Goal: Task Accomplishment & Management: Use online tool/utility

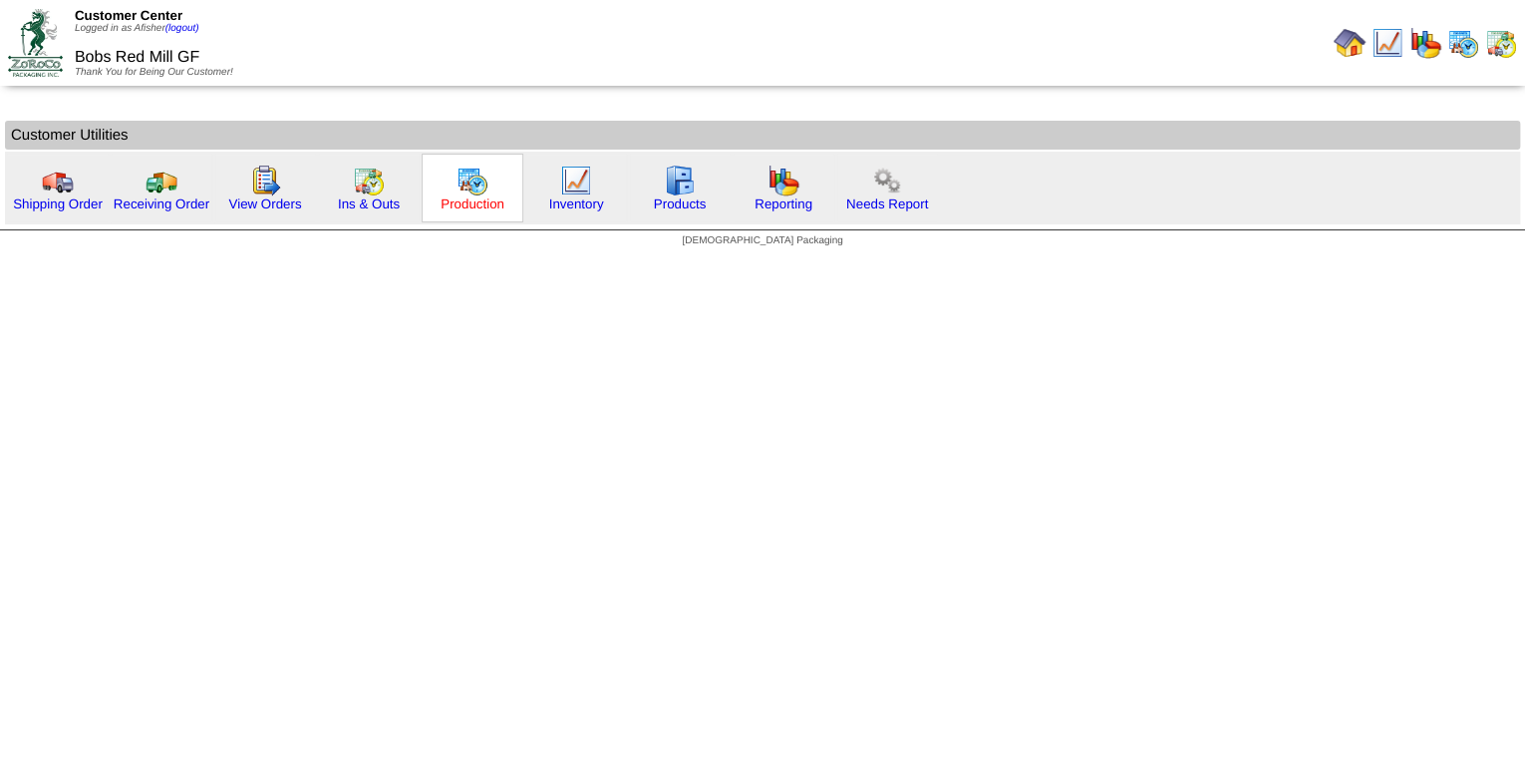
click at [444, 206] on link "Production" at bounding box center [473, 203] width 64 height 15
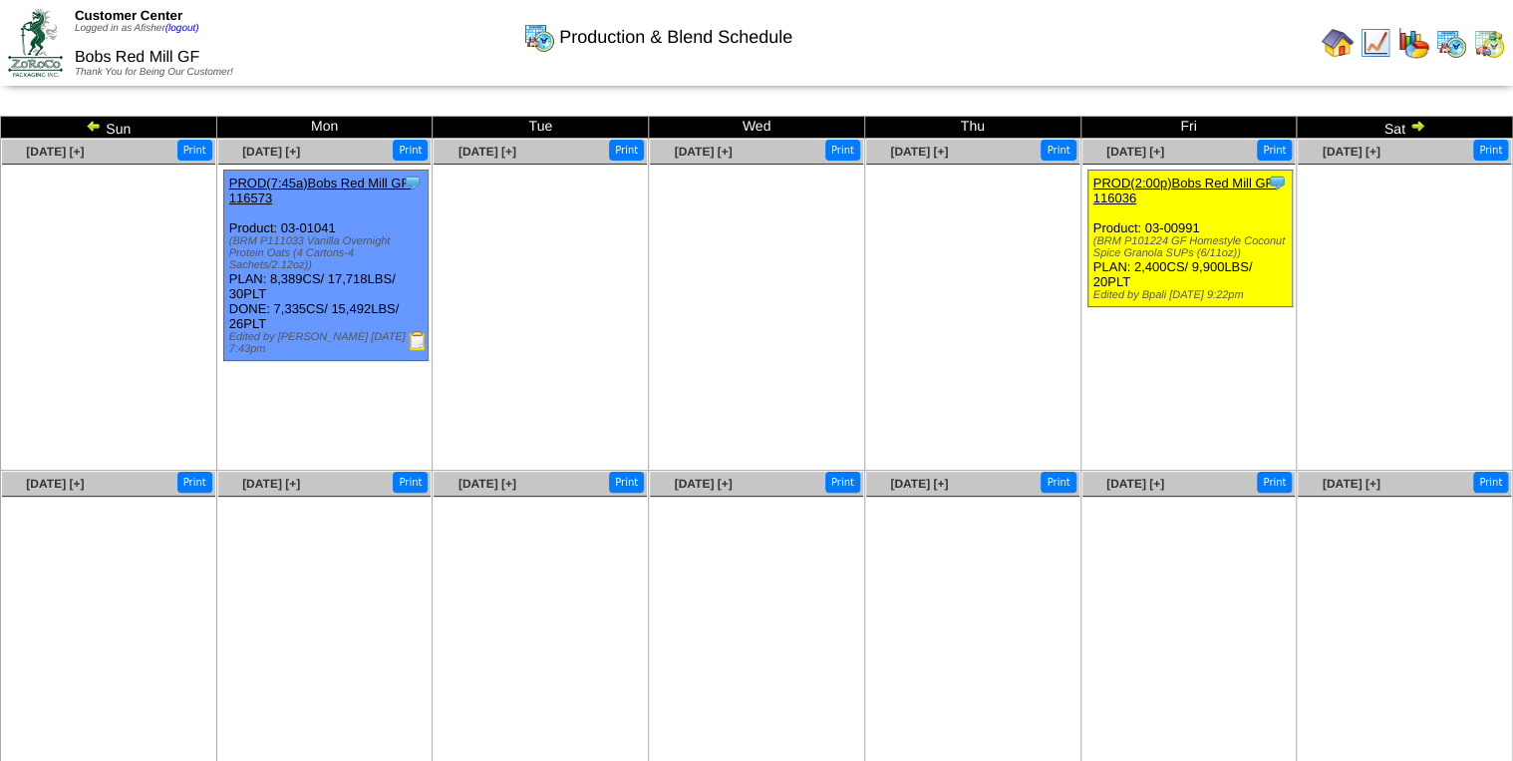
click at [88, 126] on img at bounding box center [94, 126] width 16 height 16
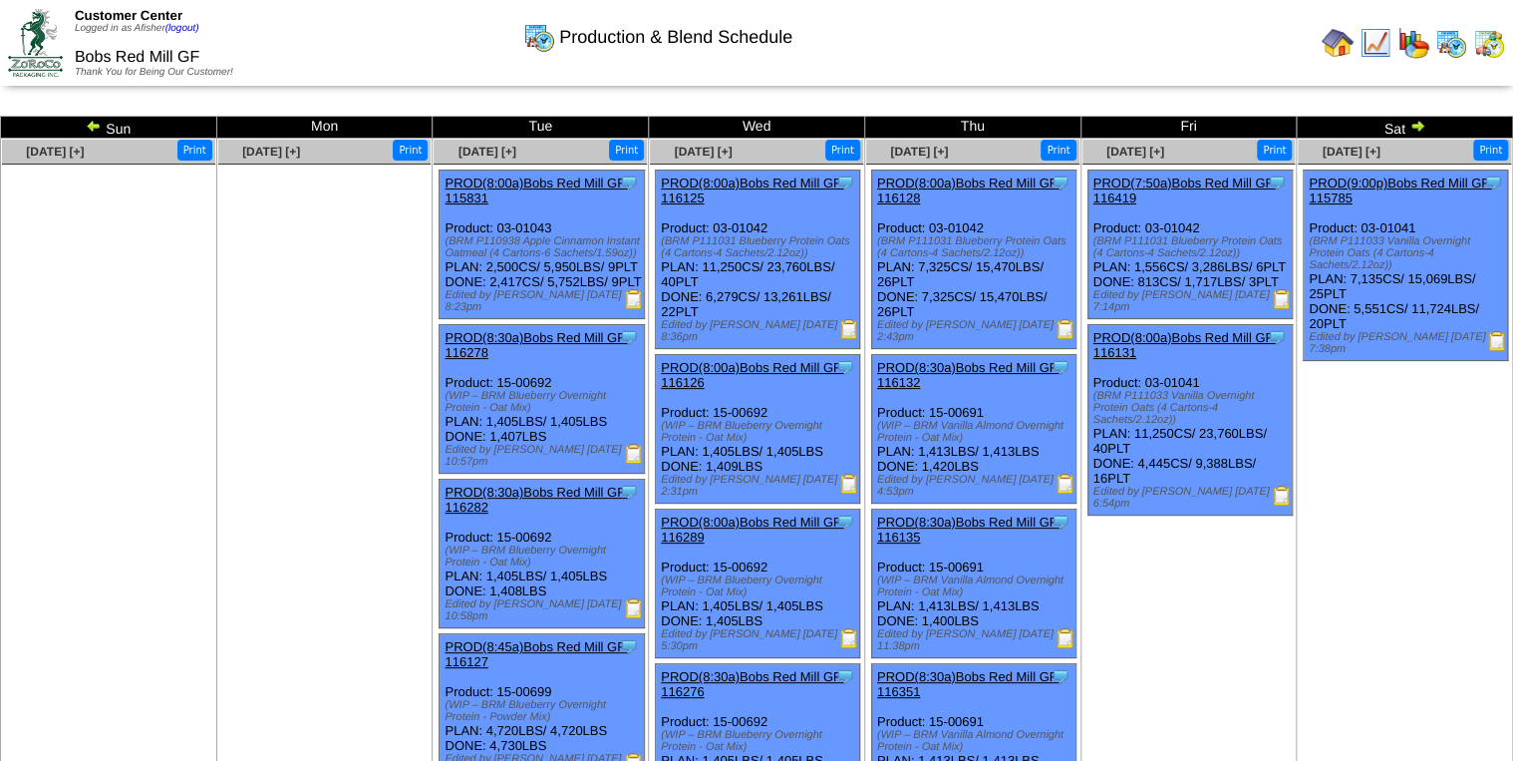
click at [625, 309] on img at bounding box center [634, 299] width 20 height 20
click at [854, 329] on img at bounding box center [849, 329] width 20 height 20
click at [1065, 329] on img at bounding box center [1066, 329] width 20 height 20
click at [1073, 331] on img at bounding box center [1066, 329] width 20 height 20
click at [1287, 307] on img at bounding box center [1282, 299] width 20 height 20
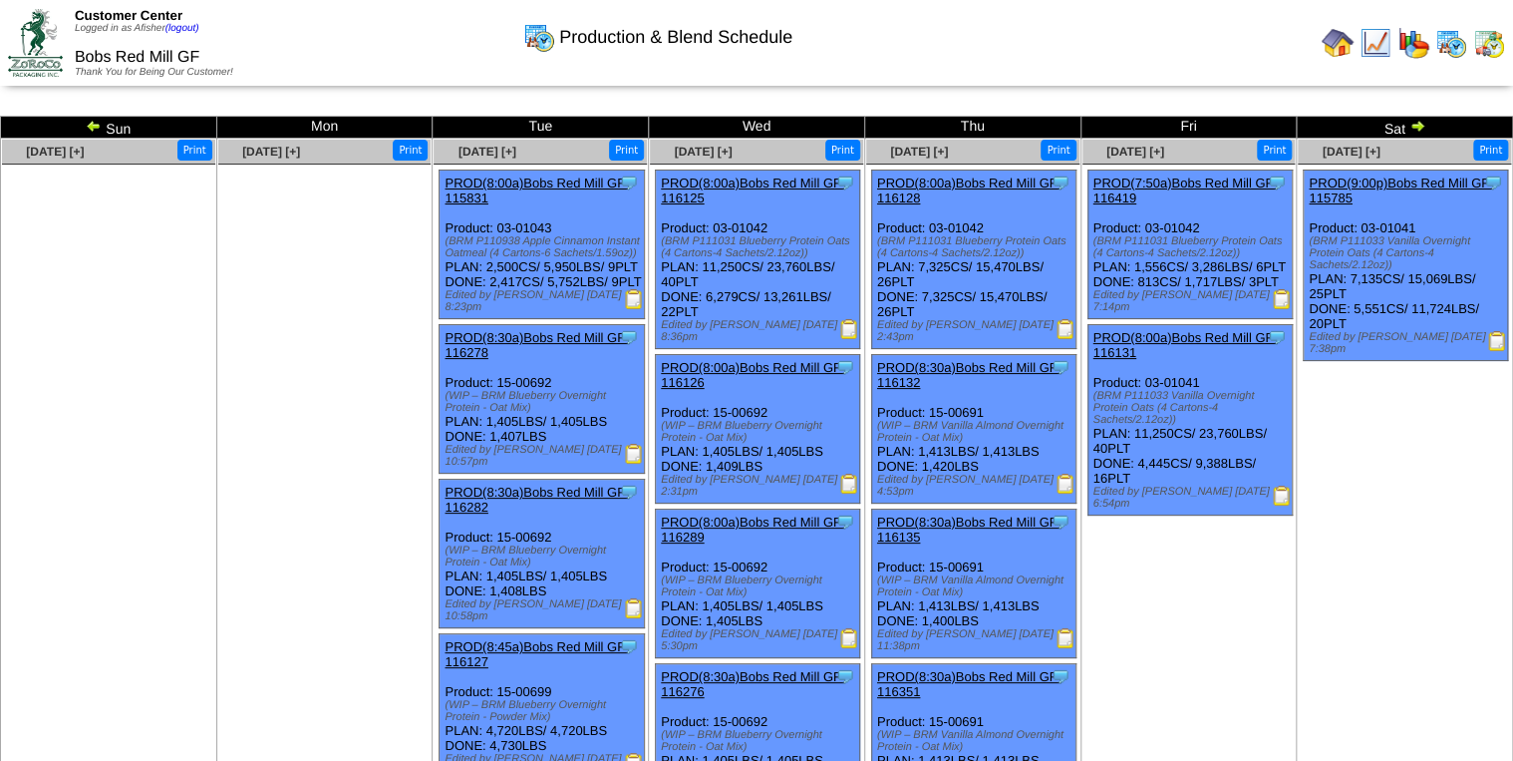
click at [941, 250] on div "(BRM P111031 Blueberry Protein Oats (4 Cartons-4 Sachets/2.12oz))" at bounding box center [976, 247] width 198 height 24
click at [1287, 496] on img at bounding box center [1282, 495] width 20 height 20
click at [1489, 331] on img at bounding box center [1497, 341] width 20 height 20
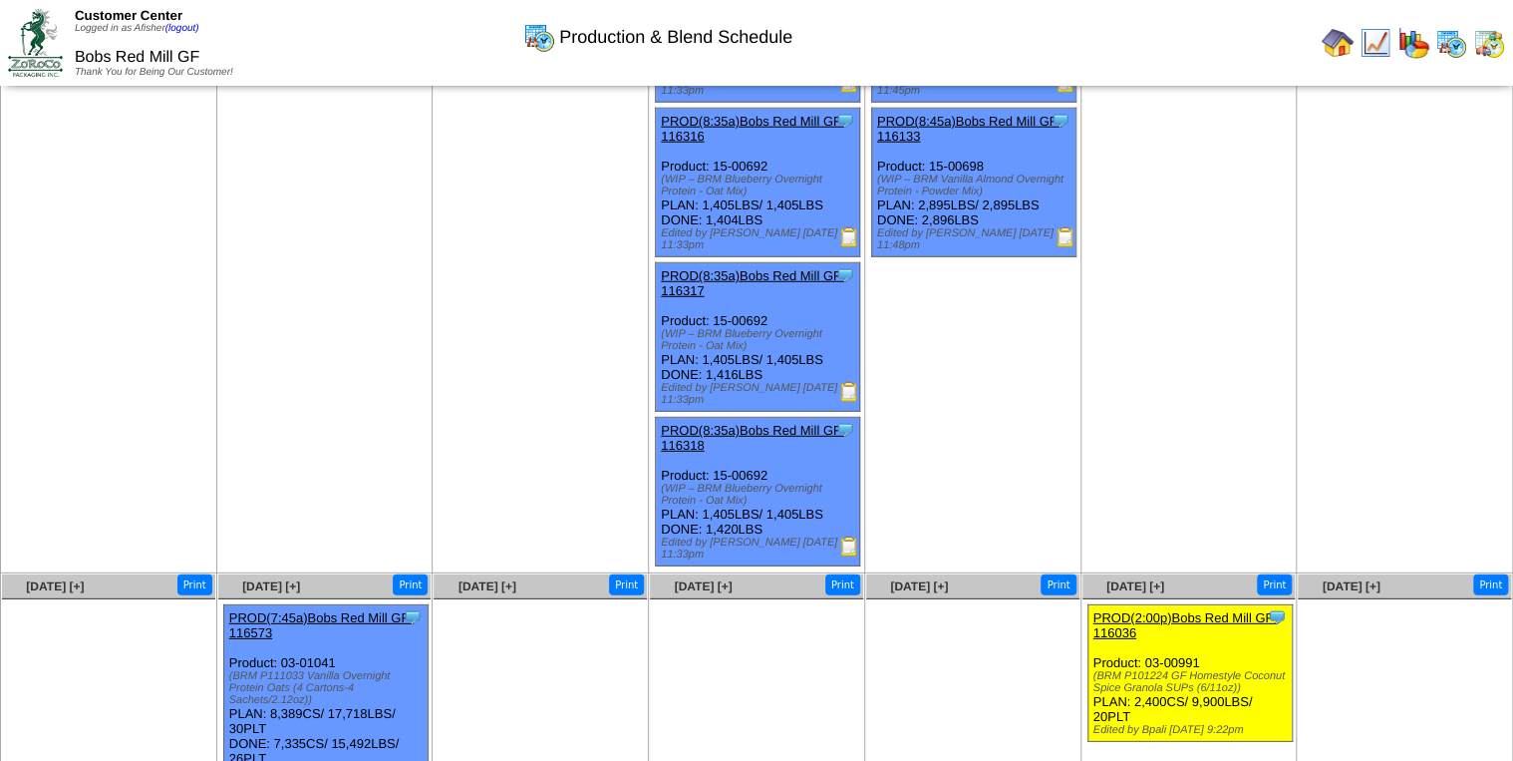
scroll to position [2676, 0]
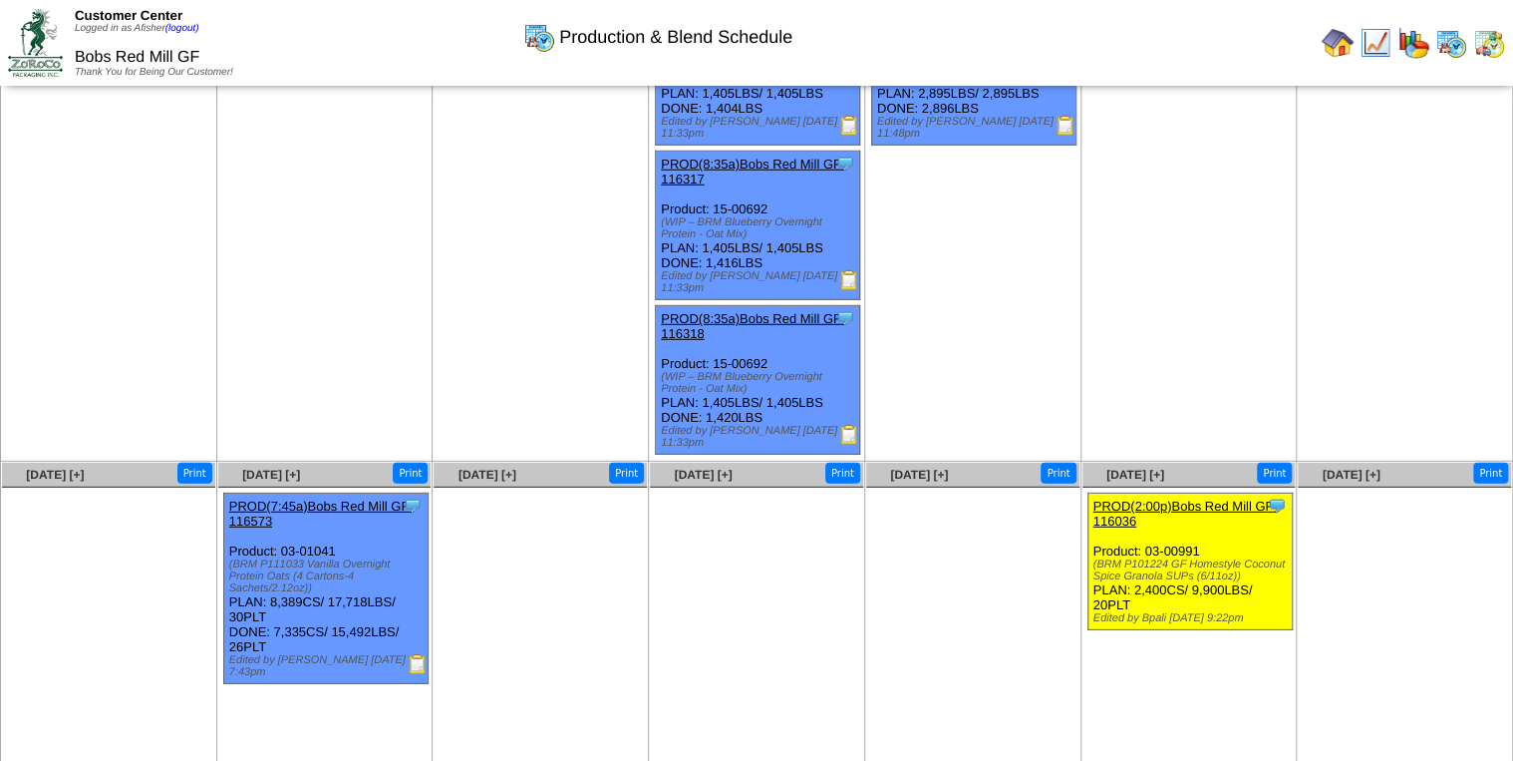
click at [410, 654] on img at bounding box center [418, 664] width 20 height 20
